Goal: Navigation & Orientation: Find specific page/section

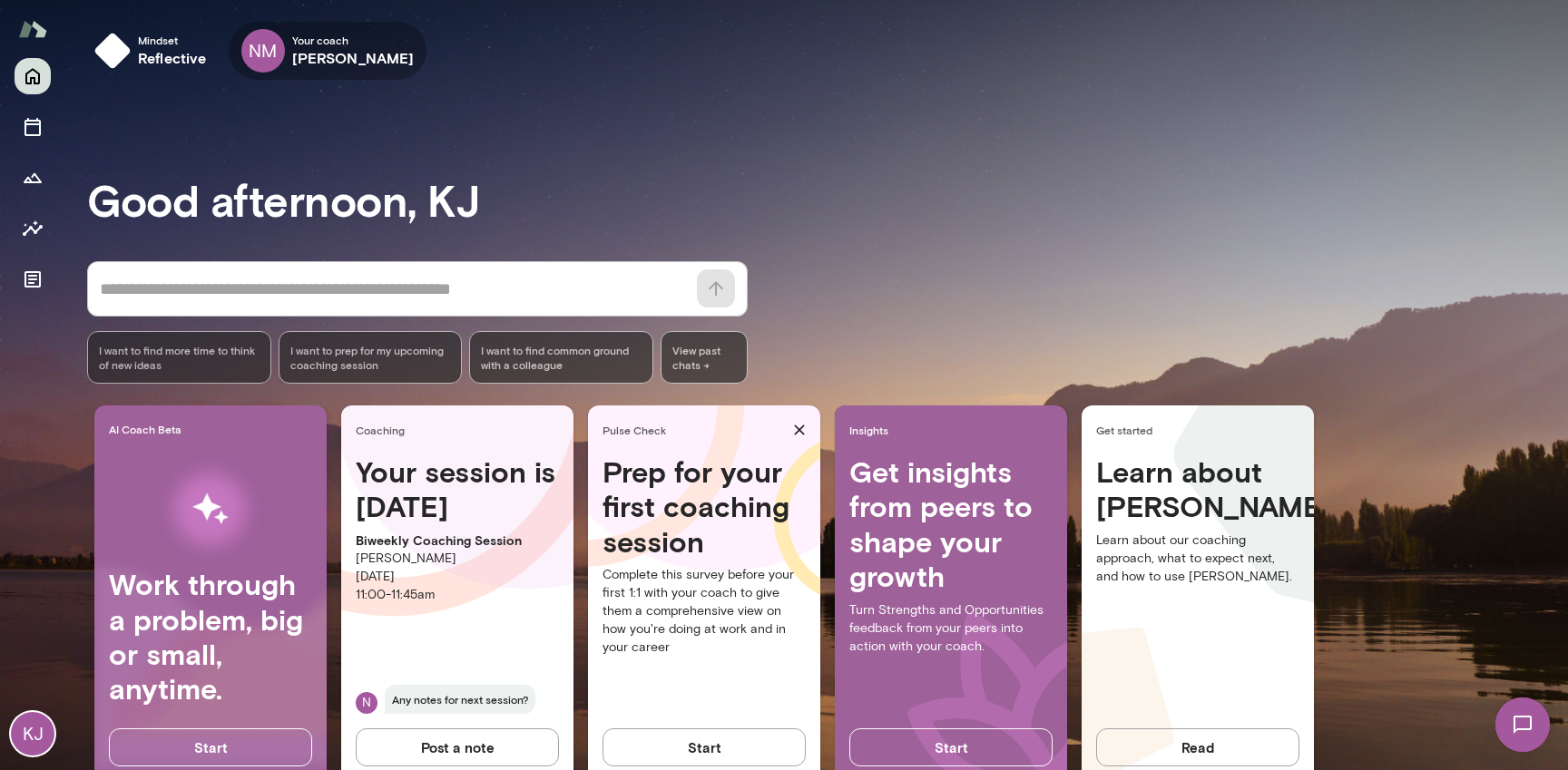
click at [293, 63] on h6 "[PERSON_NAME]" at bounding box center [354, 57] width 122 height 22
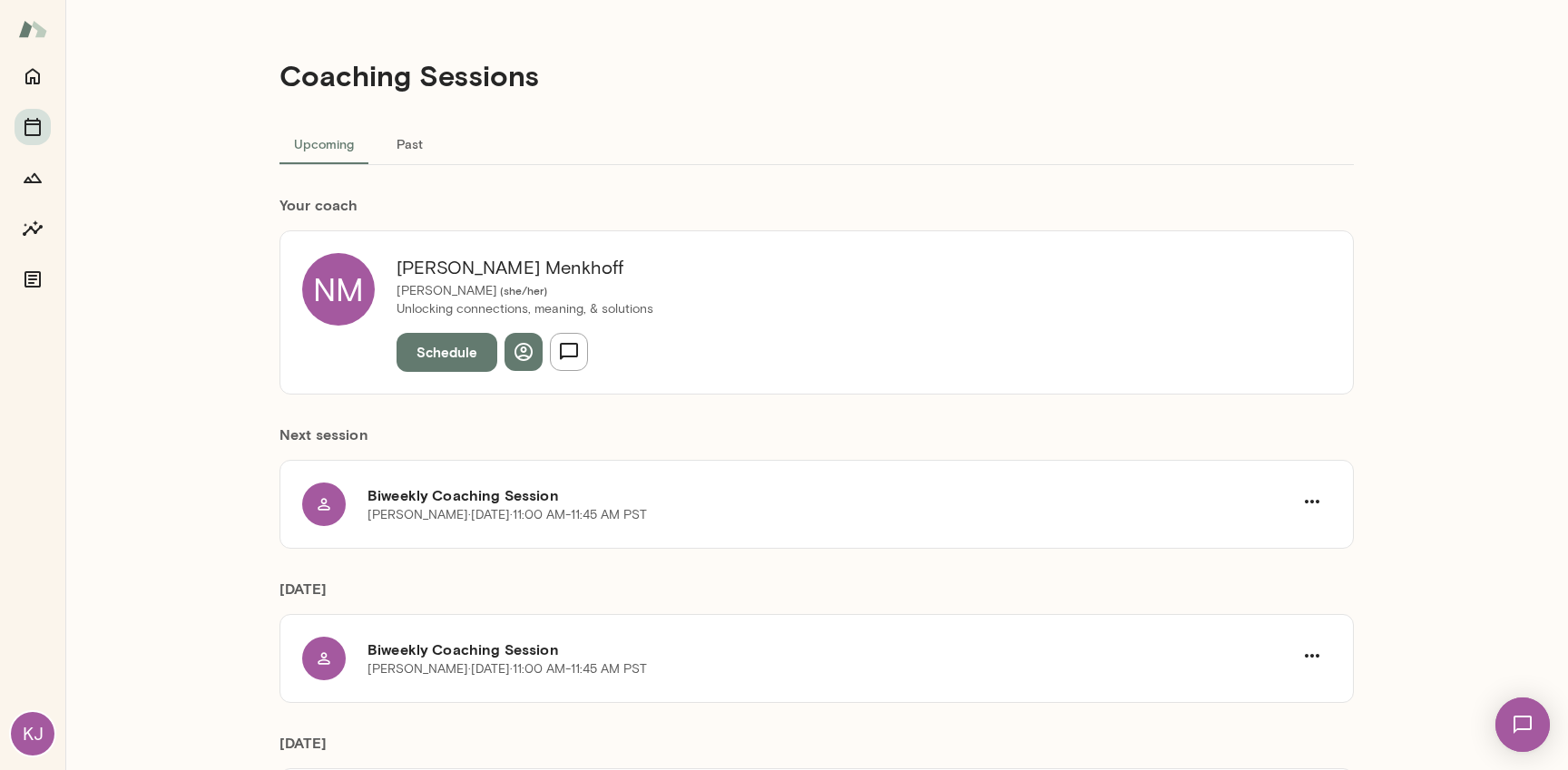
click at [334, 307] on div "NM" at bounding box center [338, 289] width 72 height 72
click at [522, 355] on icon "button" at bounding box center [523, 352] width 18 height 18
